Goal: Transaction & Acquisition: Purchase product/service

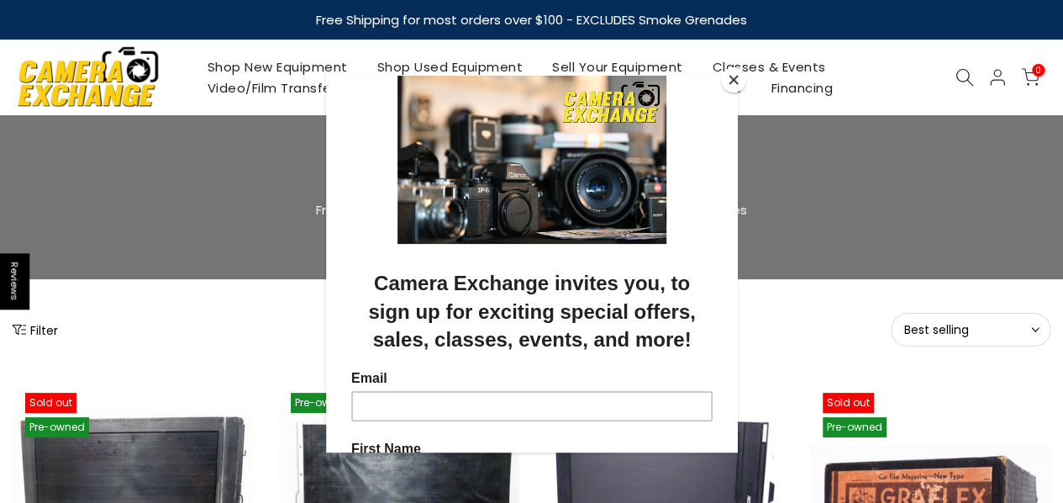
click at [732, 75] on button "Close" at bounding box center [733, 79] width 25 height 25
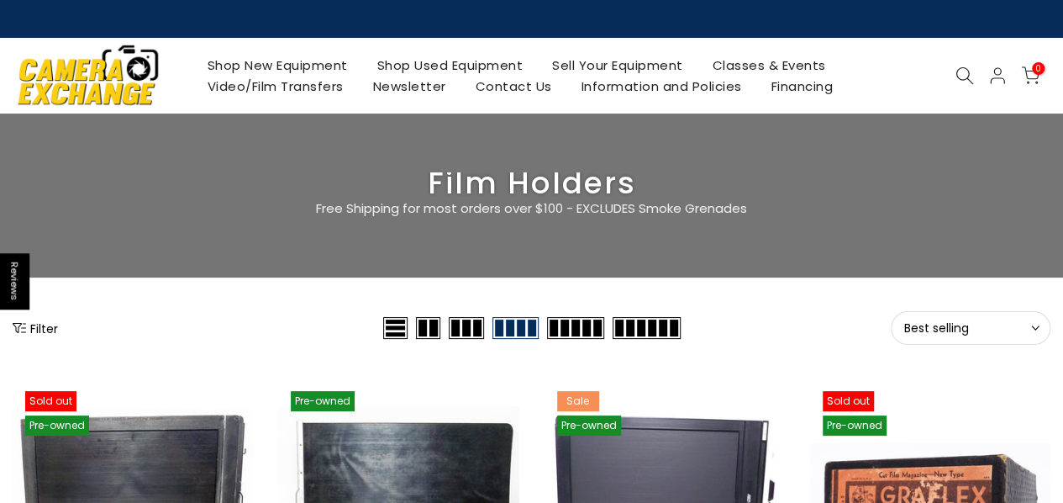
click at [495, 87] on link "Contact Us" at bounding box center [514, 86] width 106 height 21
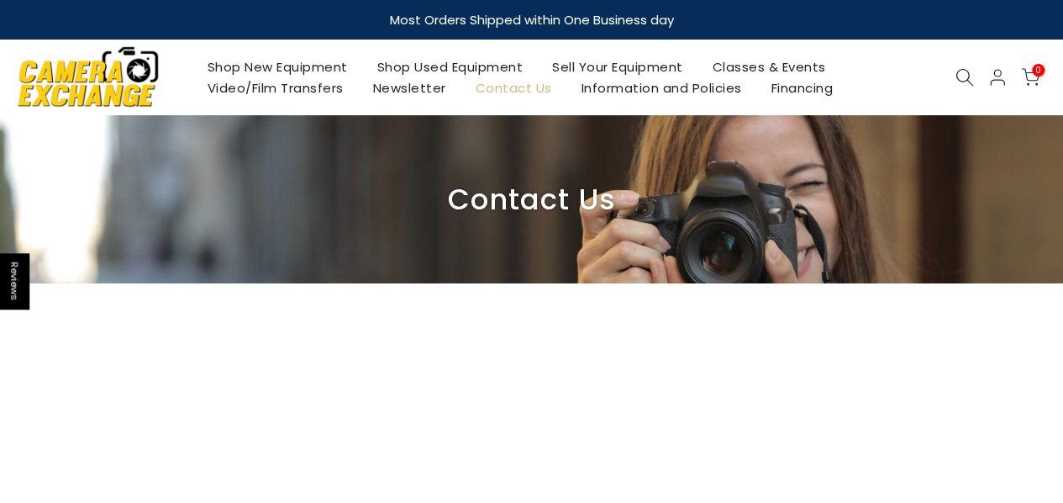
click at [961, 79] on icon at bounding box center [964, 77] width 18 height 18
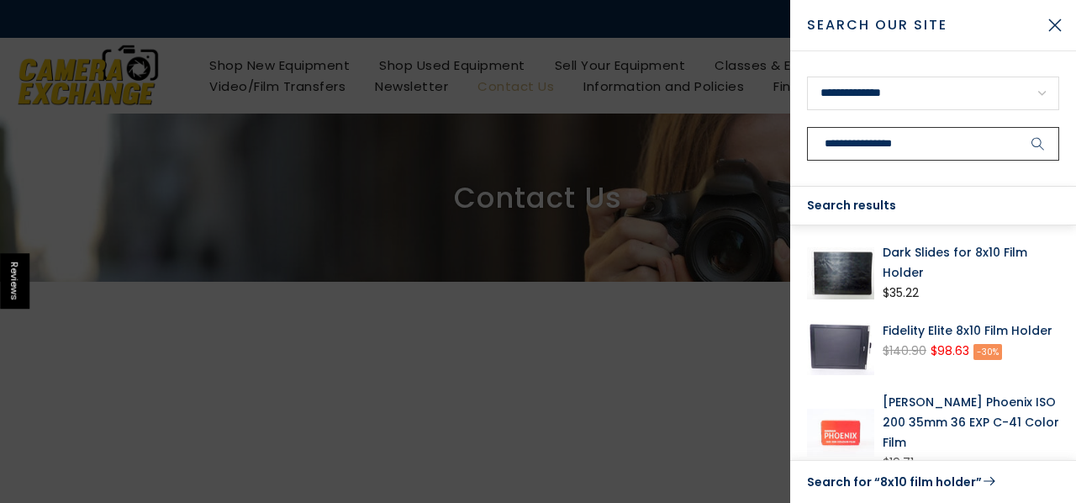
type input "**********"
click at [1017, 127] on button "submit" at bounding box center [1038, 144] width 42 height 34
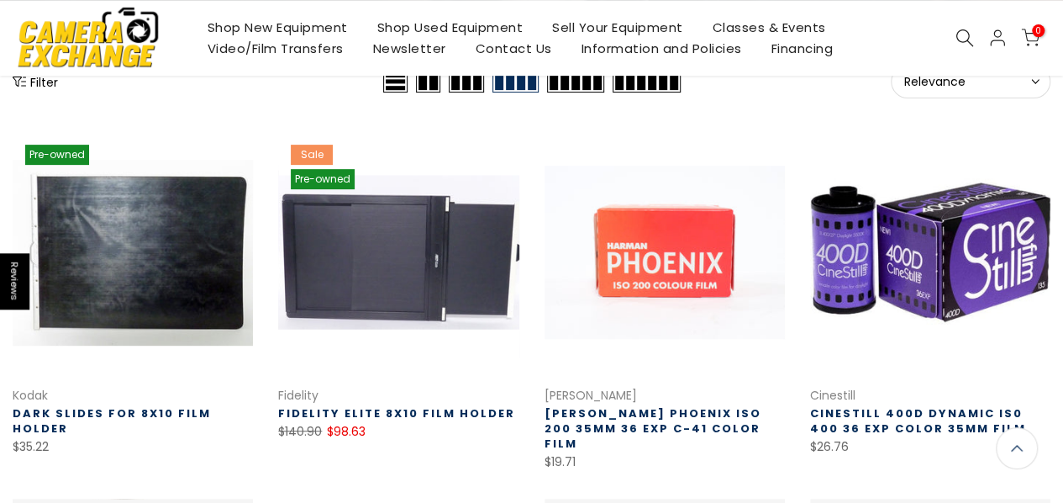
scroll to position [224, 0]
click at [380, 240] on link at bounding box center [398, 252] width 240 height 240
